Goal: Check status: Check status

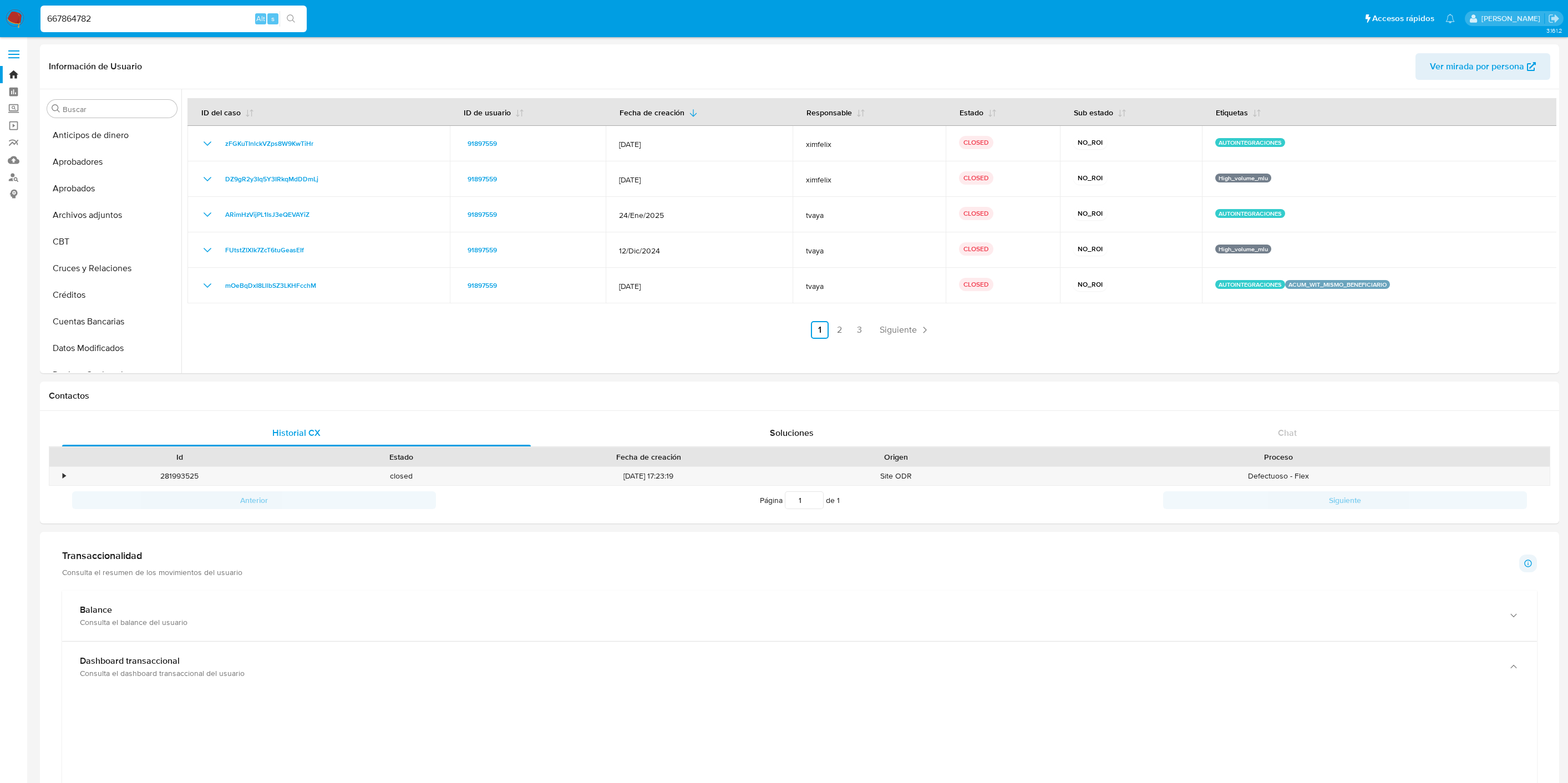
select select "100"
type input "667864782"
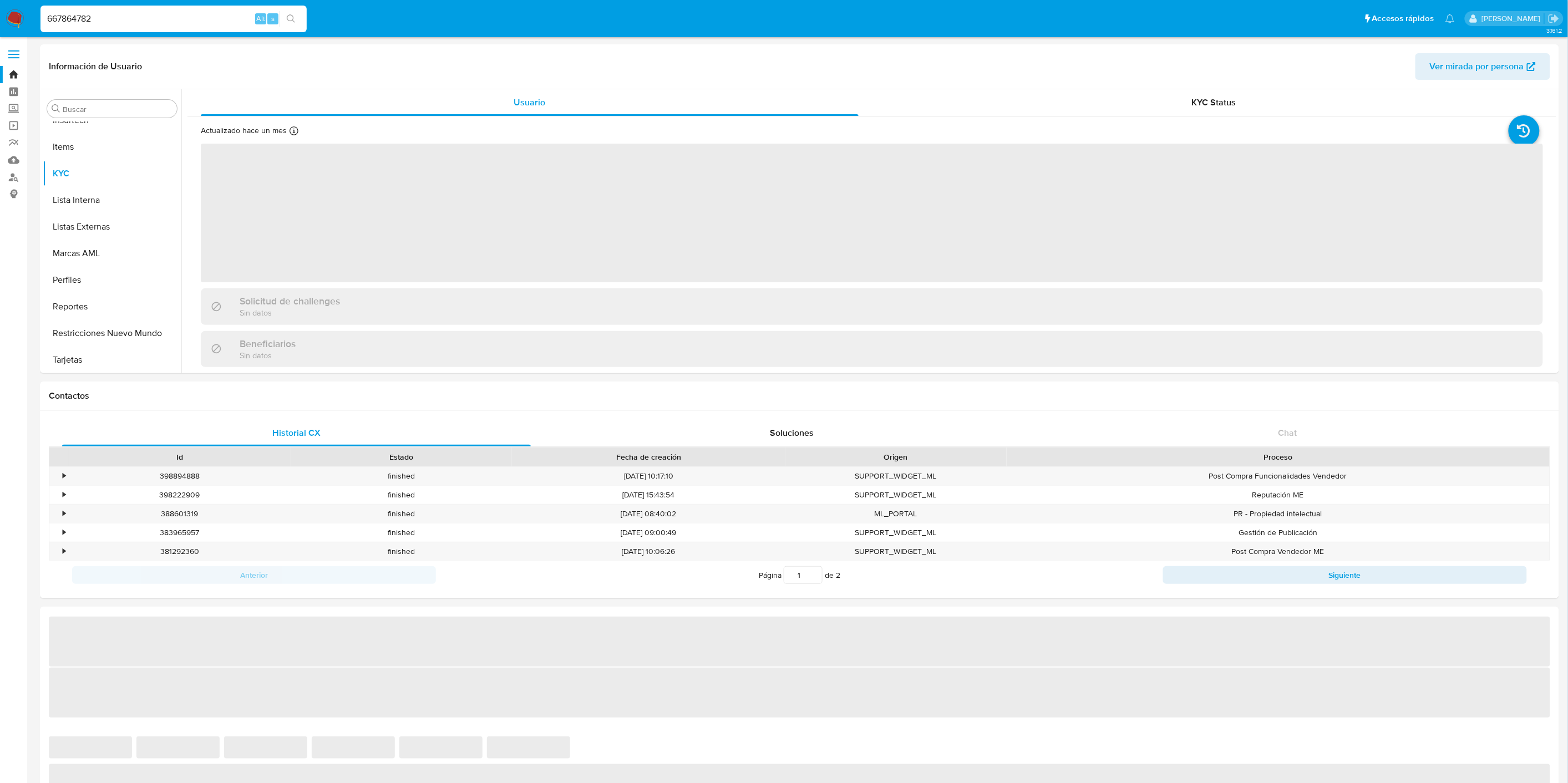
scroll to position [548, 0]
select select "10"
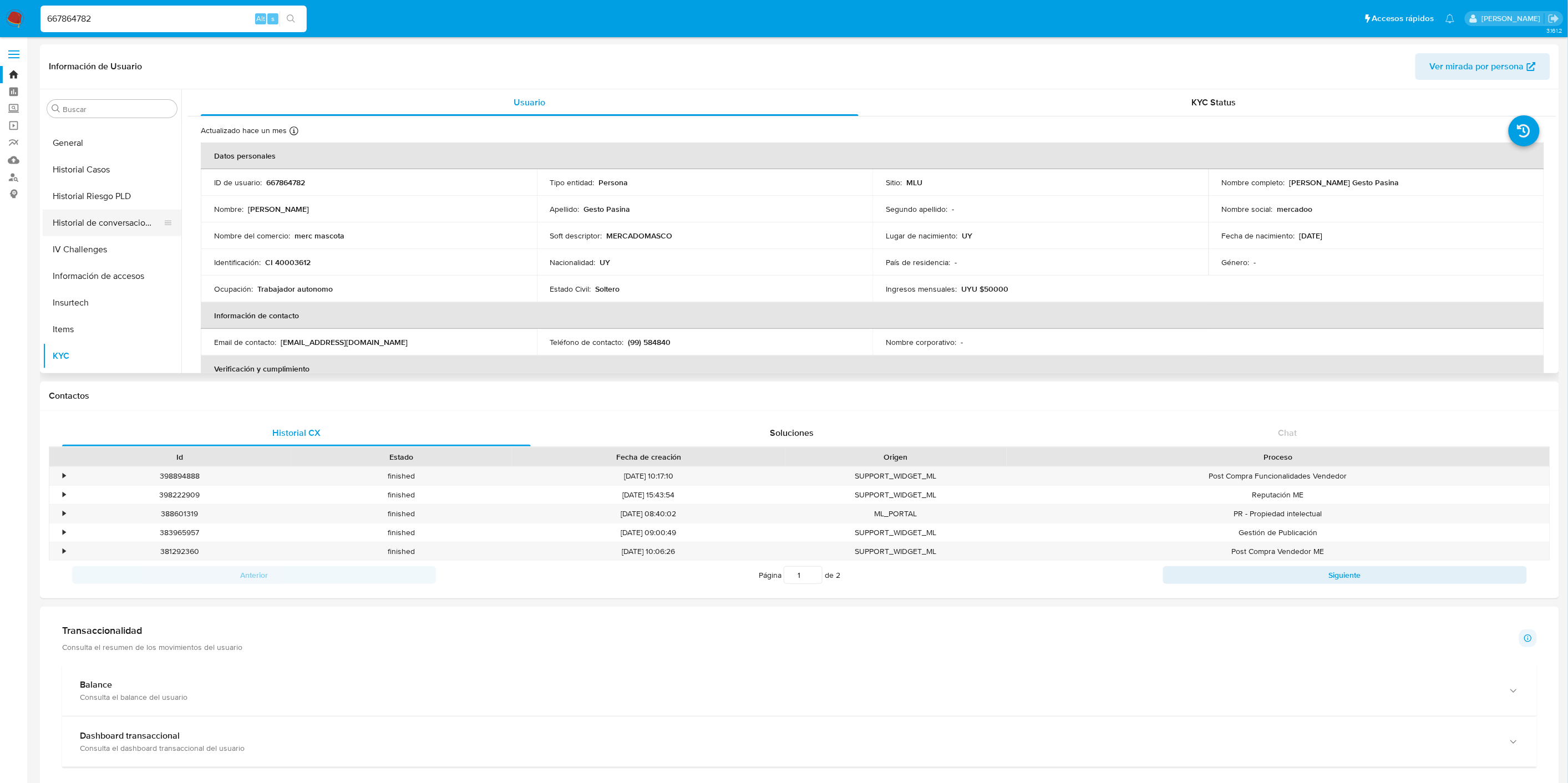
scroll to position [363, 0]
click at [117, 178] on button "Historial Casos" at bounding box center [107, 171] width 129 height 27
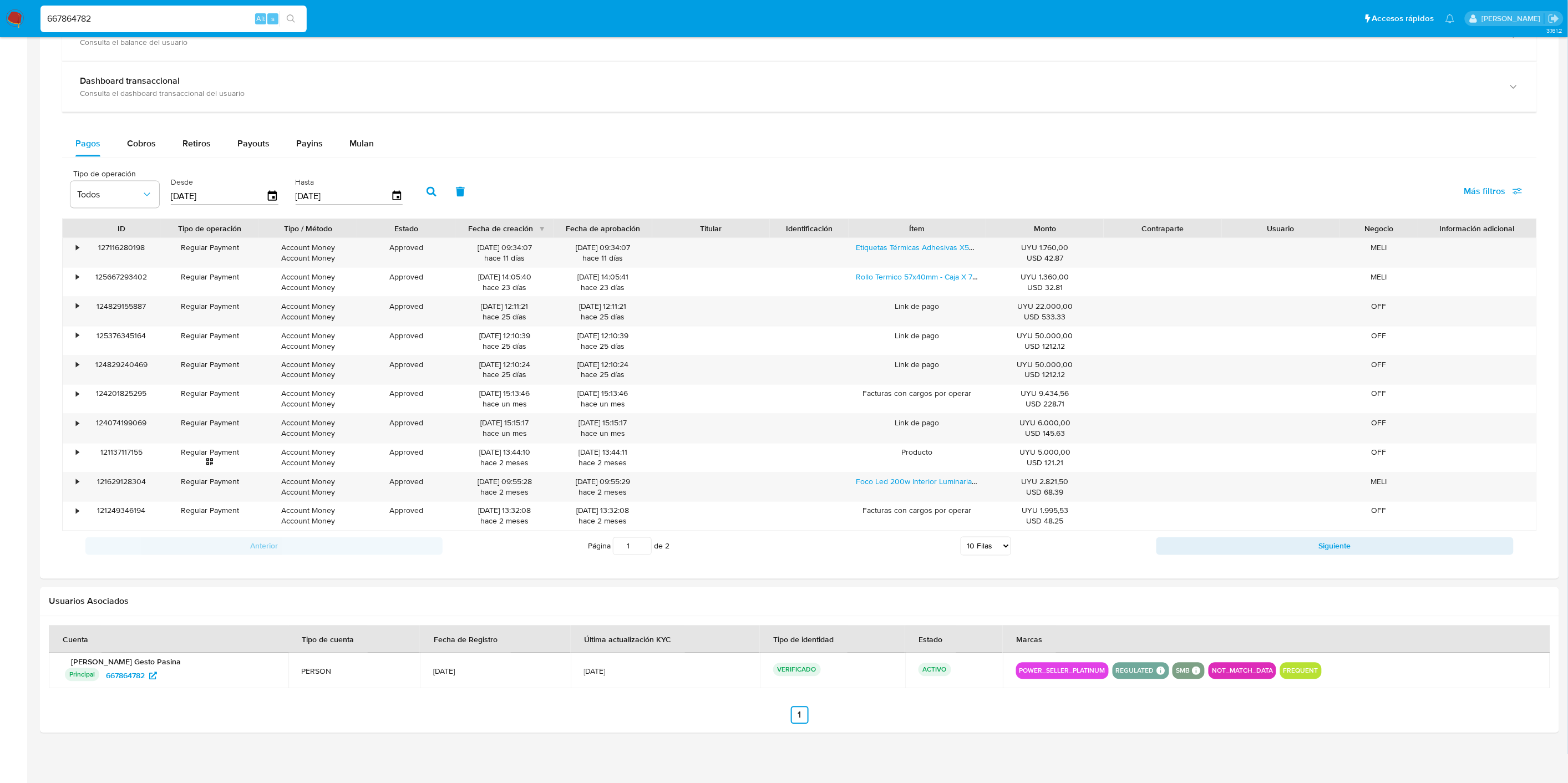
scroll to position [0, 0]
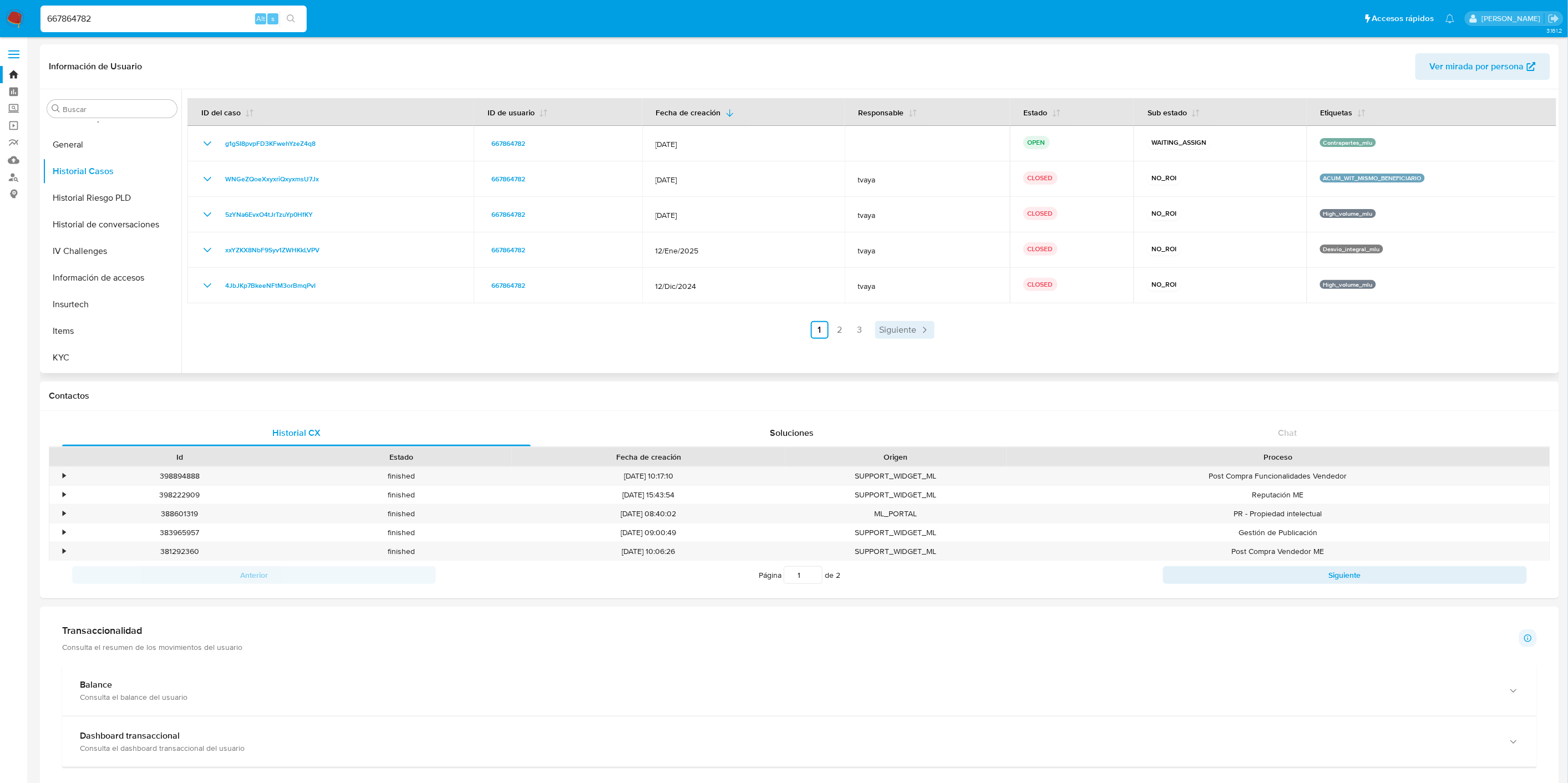
click at [880, 326] on span "Siguiente" at bounding box center [898, 330] width 37 height 9
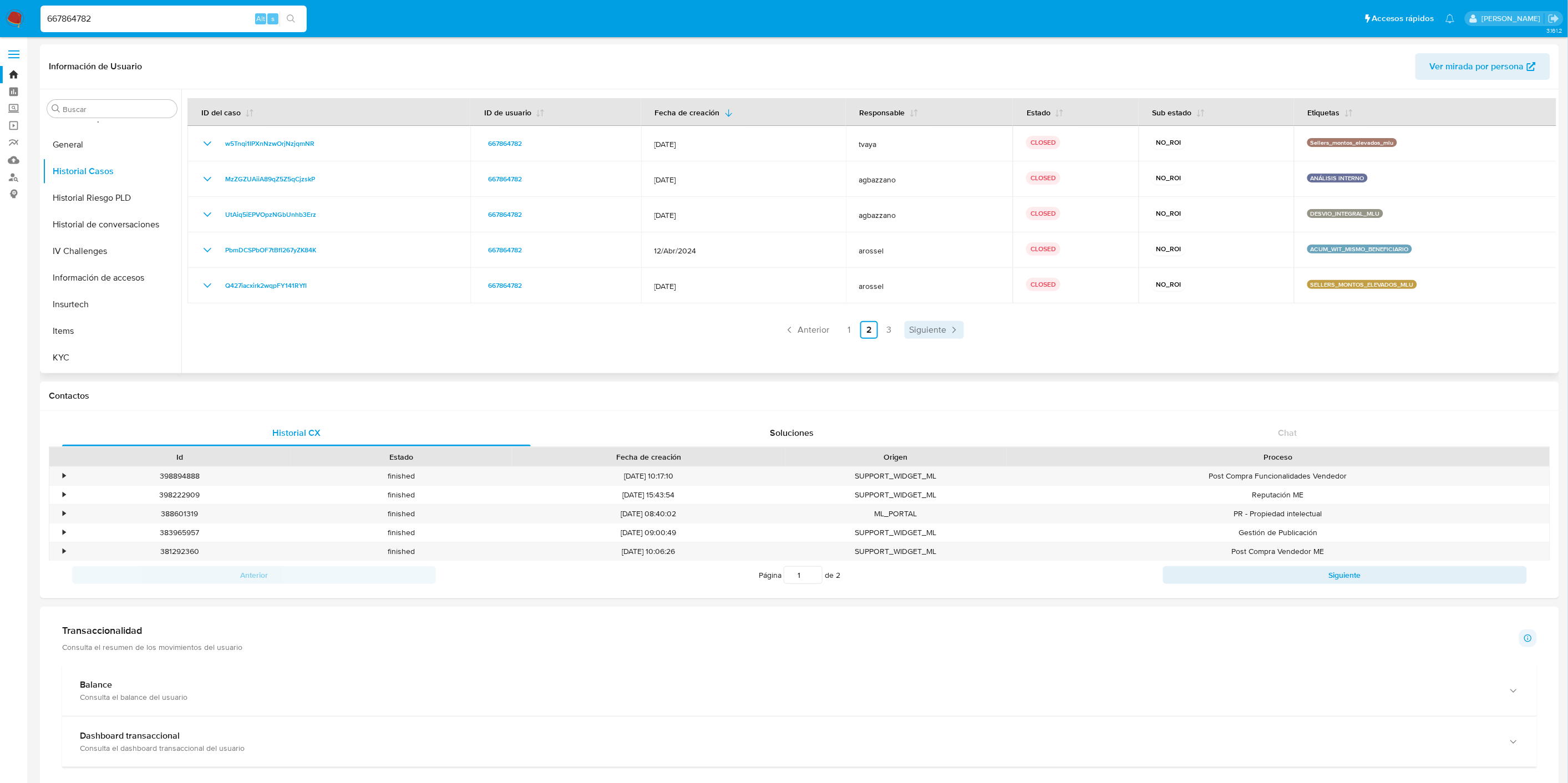
click at [917, 330] on span "Siguiente" at bounding box center [927, 330] width 37 height 9
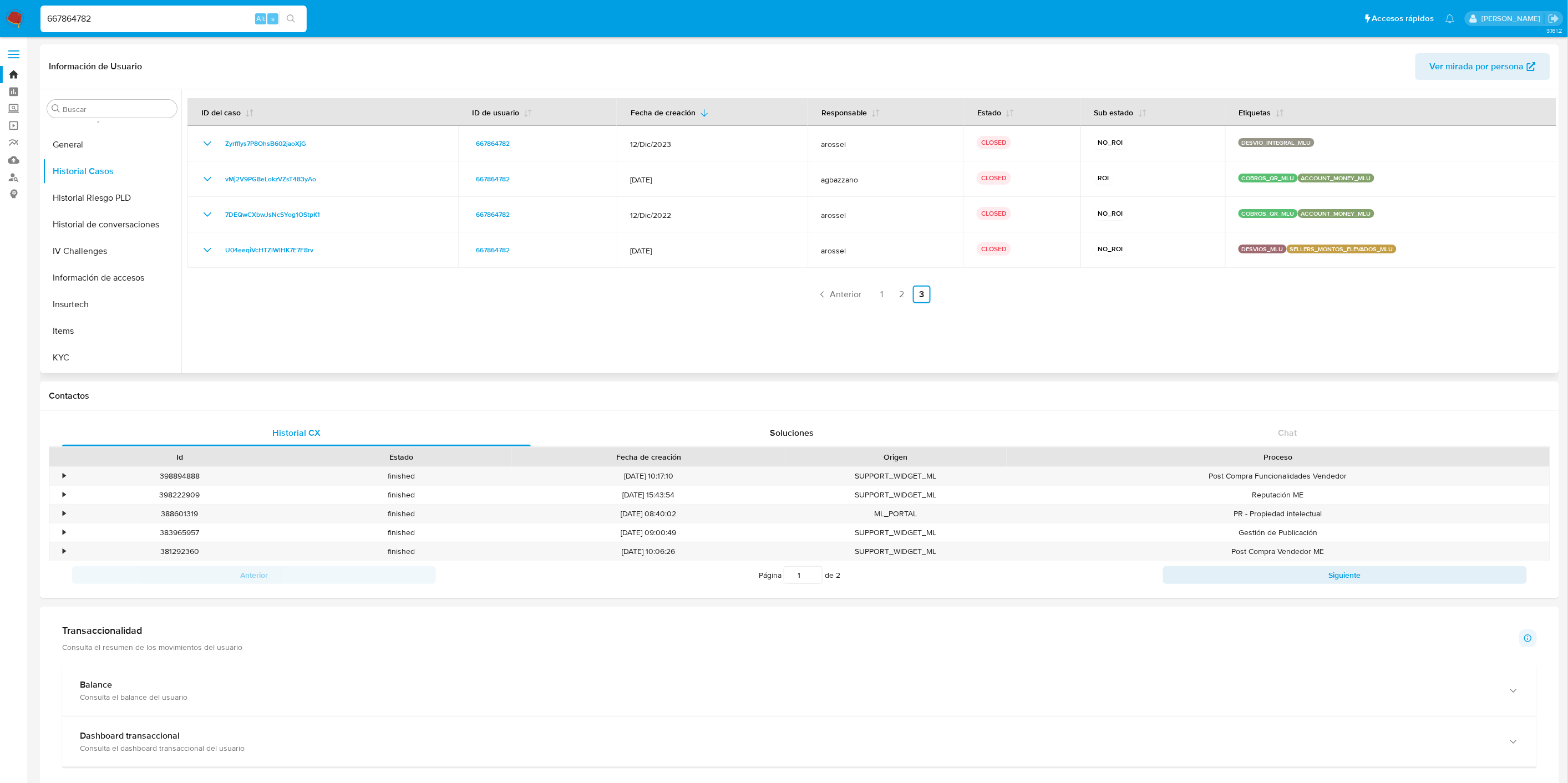
click at [840, 309] on div at bounding box center [869, 231] width 1375 height 284
click at [836, 296] on span "Anterior" at bounding box center [846, 294] width 32 height 9
click at [836, 296] on div at bounding box center [869, 231] width 1375 height 284
